Goal: Information Seeking & Learning: Learn about a topic

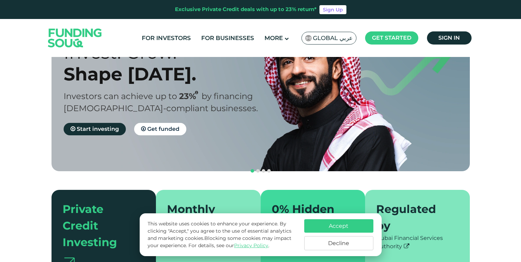
scroll to position [61, 0]
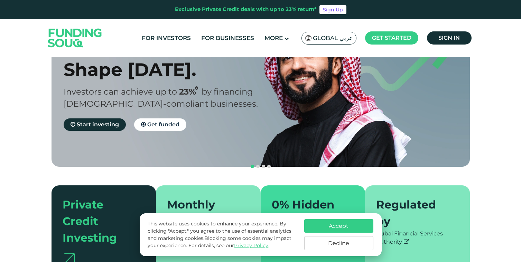
click at [340, 244] on button "Decline" at bounding box center [338, 243] width 69 height 14
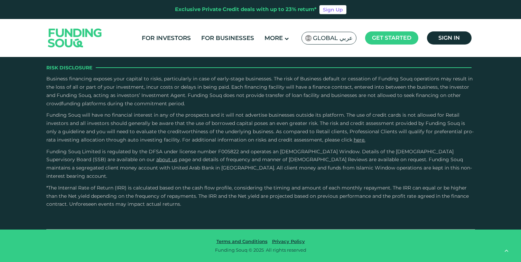
type tc-range-slider "4"
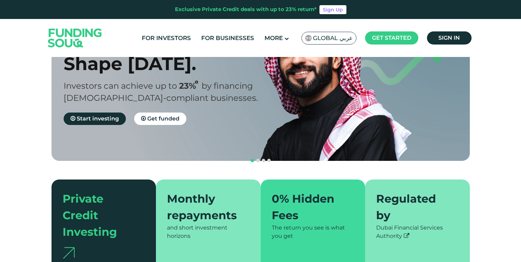
scroll to position [102, 0]
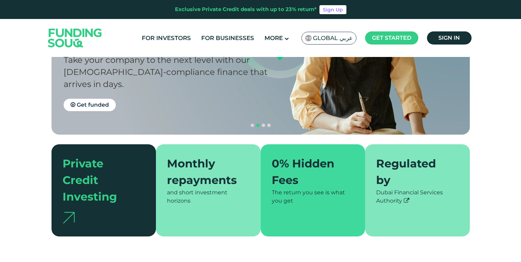
click at [221, 195] on div "Monthly repayments and short investment horizons" at bounding box center [208, 190] width 105 height 92
click at [298, 160] on div "0% Hidden Fees" at bounding box center [309, 172] width 74 height 33
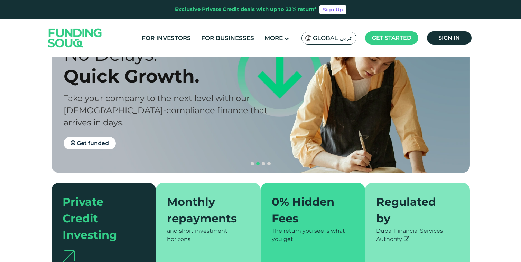
scroll to position [0, 0]
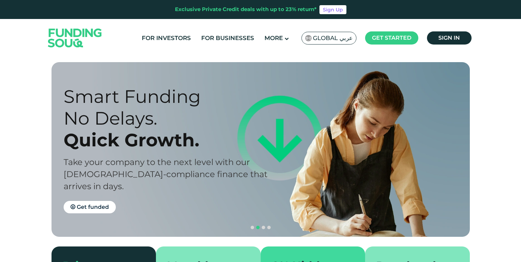
drag, startPoint x: 320, startPoint y: 140, endPoint x: 36, endPoint y: 129, distance: 284.0
click at [36, 129] on section "Prosperity Meets Principle. Shariah Compliance [DEMOGRAPHIC_DATA] compliant inv…" at bounding box center [260, 200] width 521 height 277
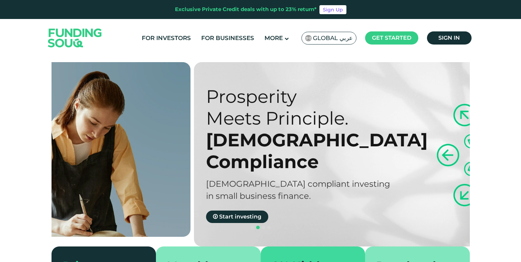
drag, startPoint x: 297, startPoint y: 139, endPoint x: 0, endPoint y: 134, distance: 297.3
click at [0, 133] on section "Prosperity Meets Principle. Shariah Compliance [DEMOGRAPHIC_DATA] compliant inv…" at bounding box center [260, 200] width 521 height 277
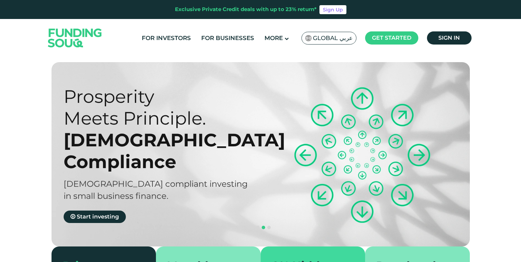
drag, startPoint x: 310, startPoint y: 154, endPoint x: 42, endPoint y: 130, distance: 268.5
click at [45, 129] on section "Prosperity Meets Principle. Shariah Compliance [DEMOGRAPHIC_DATA] compliant inv…" at bounding box center [260, 200] width 521 height 277
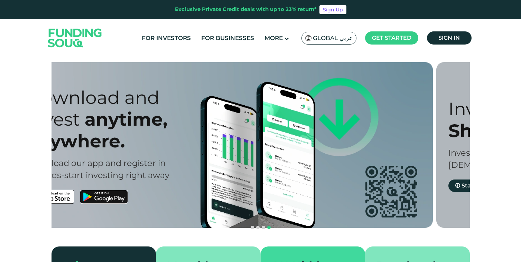
drag, startPoint x: 338, startPoint y: 146, endPoint x: 0, endPoint y: 116, distance: 338.9
click at [0, 116] on section "Prosperity Meets Principle. Shariah Compliance [DEMOGRAPHIC_DATA] compliant inv…" at bounding box center [260, 200] width 521 height 277
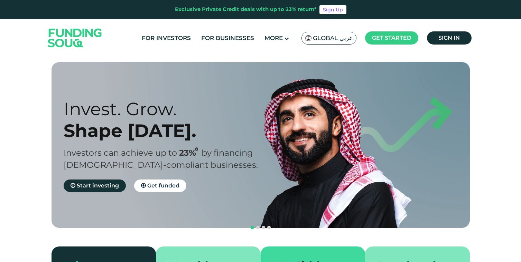
drag, startPoint x: 283, startPoint y: 141, endPoint x: 0, endPoint y: 128, distance: 283.4
click at [0, 128] on section "Prosperity Meets Principle. Shariah Compliance [DEMOGRAPHIC_DATA] compliant inv…" at bounding box center [260, 200] width 521 height 277
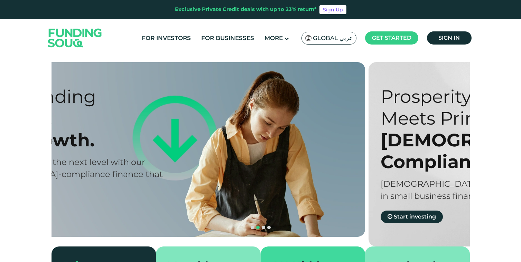
drag, startPoint x: 285, startPoint y: 130, endPoint x: 13, endPoint y: 118, distance: 271.9
click at [21, 117] on section "Prosperity Meets Principle. Shariah Compliance [DEMOGRAPHIC_DATA] compliant inv…" at bounding box center [260, 200] width 521 height 277
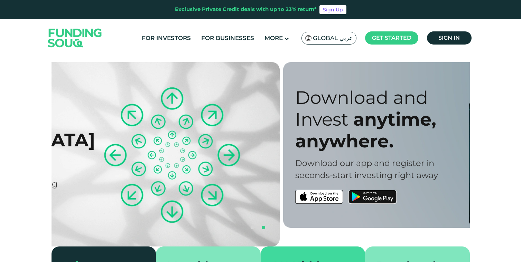
drag, startPoint x: 326, startPoint y: 123, endPoint x: 16, endPoint y: 107, distance: 310.0
click at [25, 106] on section "Prosperity Meets Principle. Shariah Compliance [DEMOGRAPHIC_DATA] compliant inv…" at bounding box center [260, 200] width 521 height 277
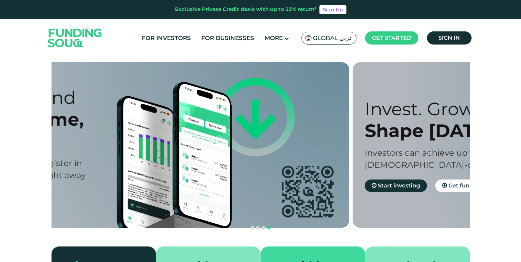
drag, startPoint x: 250, startPoint y: 131, endPoint x: 0, endPoint y: 131, distance: 249.9
click at [0, 131] on section "Prosperity Meets Principle. Shariah Compliance [DEMOGRAPHIC_DATA] compliant inv…" at bounding box center [260, 200] width 521 height 277
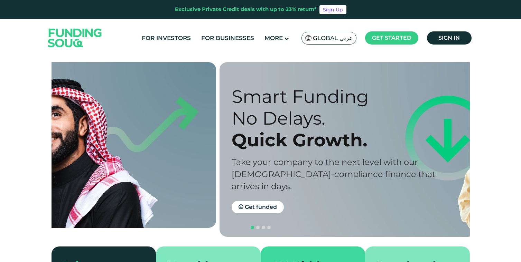
drag, startPoint x: 293, startPoint y: 140, endPoint x: 0, endPoint y: 135, distance: 292.8
click at [0, 135] on section "Prosperity Meets Principle. Shariah Compliance [DEMOGRAPHIC_DATA] compliant inv…" at bounding box center [260, 200] width 521 height 277
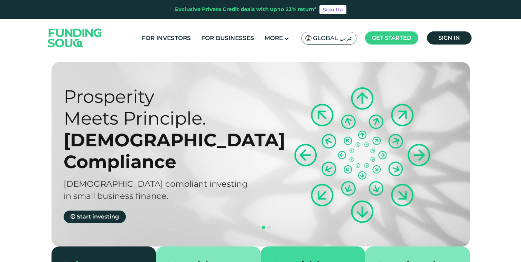
drag, startPoint x: 233, startPoint y: 138, endPoint x: 0, endPoint y: 126, distance: 232.9
click at [14, 126] on section "Prosperity Meets Principle. Shariah Compliance [DEMOGRAPHIC_DATA] compliant inv…" at bounding box center [260, 200] width 521 height 277
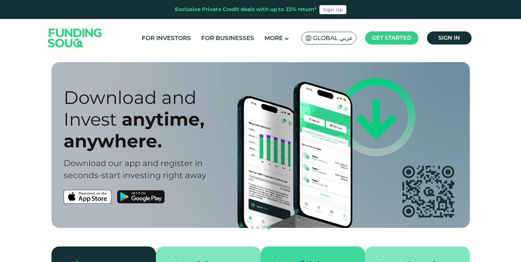
drag, startPoint x: 188, startPoint y: 126, endPoint x: 0, endPoint y: 126, distance: 188.4
click at [2, 126] on section "Prosperity Meets Principle. Shariah Compliance [DEMOGRAPHIC_DATA] compliant inv…" at bounding box center [260, 200] width 521 height 277
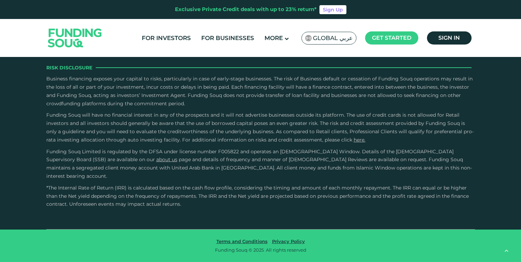
scroll to position [2270, 0]
